Goal: Check status: Verify the current state of an ongoing process or item

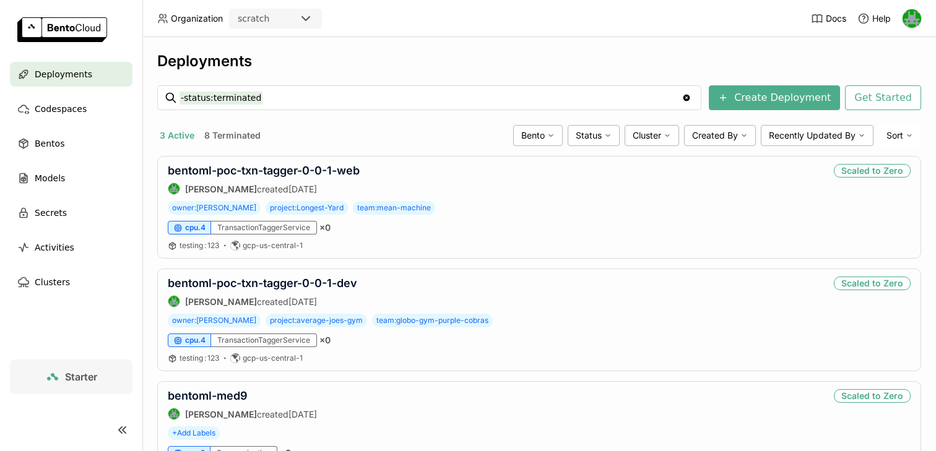
click at [297, 20] on div "scratch" at bounding box center [264, 18] width 68 height 17
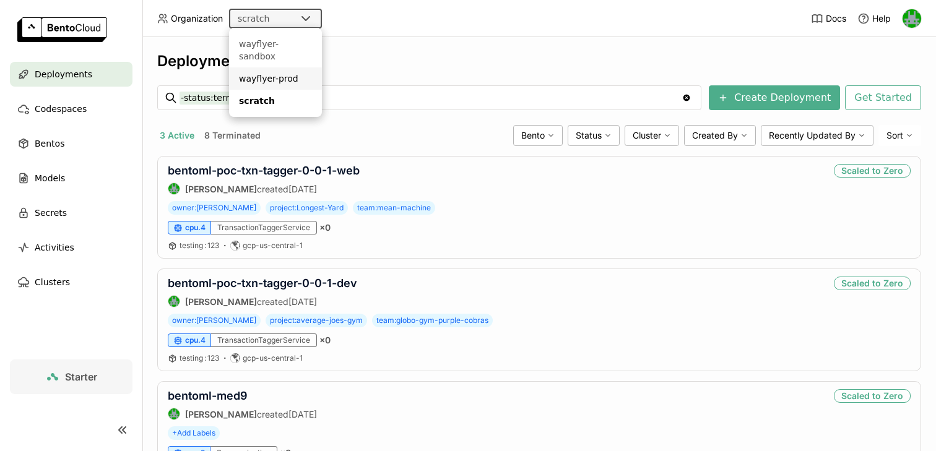
click at [281, 72] on div "wayflyer-prod" at bounding box center [275, 78] width 73 height 12
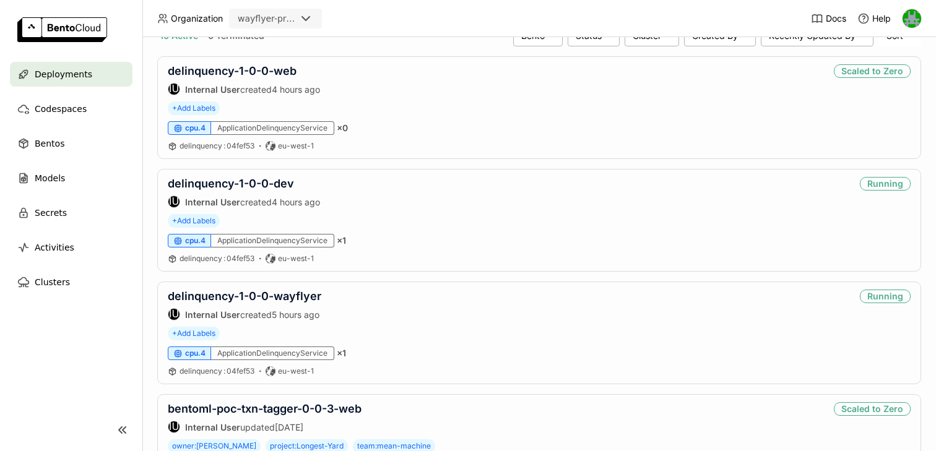
scroll to position [267, 0]
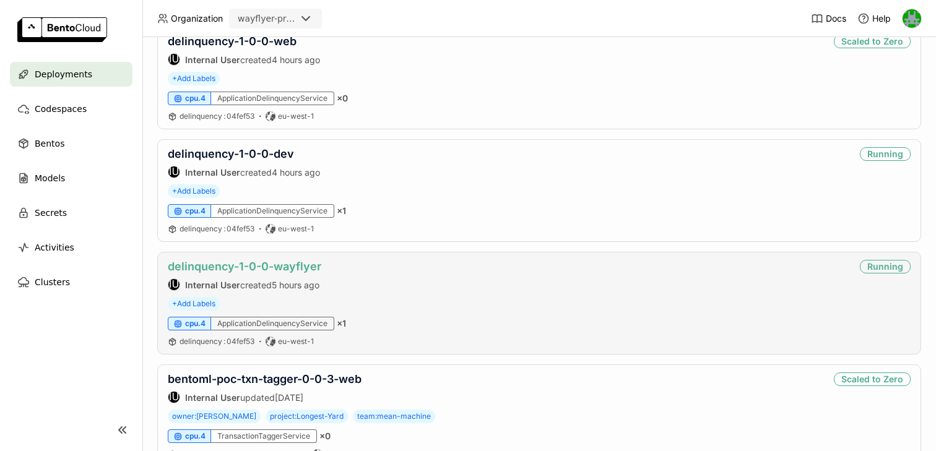
click at [285, 269] on link "delinquency-1-0-0-wayflyer" at bounding box center [245, 266] width 154 height 13
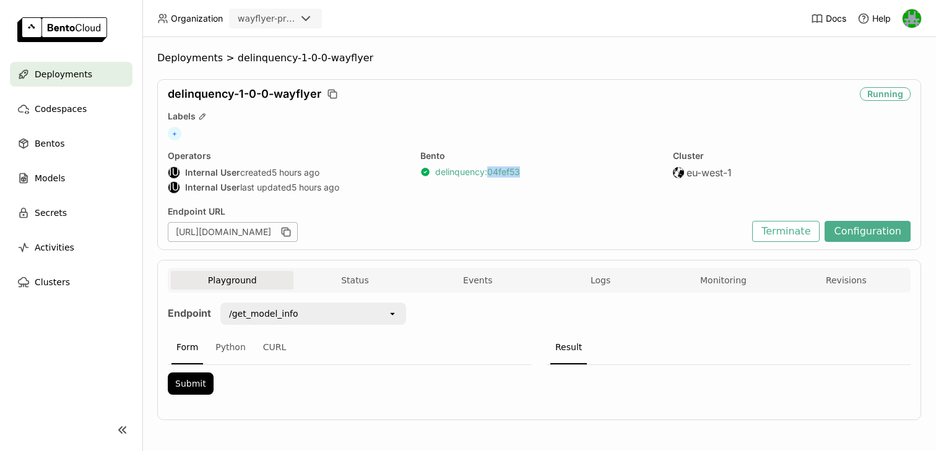
drag, startPoint x: 513, startPoint y: 170, endPoint x: 488, endPoint y: 173, distance: 25.6
click at [488, 173] on div "delinquency : 04fef53" at bounding box center [539, 172] width 238 height 11
copy link "04fef53"
click at [565, 121] on div "Labels" at bounding box center [539, 116] width 743 height 11
